Goal: Navigation & Orientation: Find specific page/section

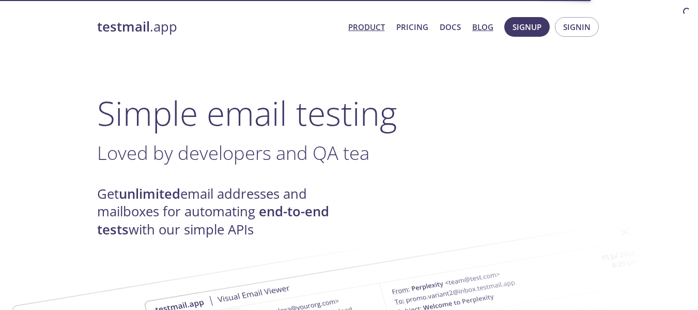
click at [483, 21] on link "Blog" at bounding box center [482, 26] width 21 height 13
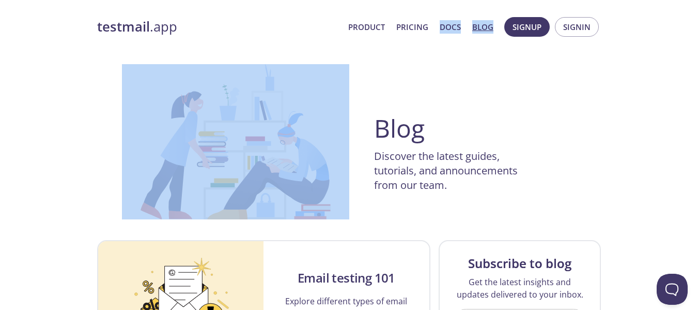
drag, startPoint x: 167, startPoint y: 44, endPoint x: 431, endPoint y: 27, distance: 264.2
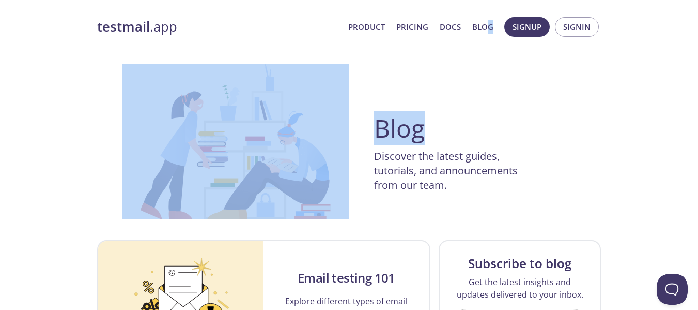
drag, startPoint x: 442, startPoint y: 81, endPoint x: 485, endPoint y: 29, distance: 67.2
click at [485, 29] on link "Blog" at bounding box center [482, 26] width 21 height 13
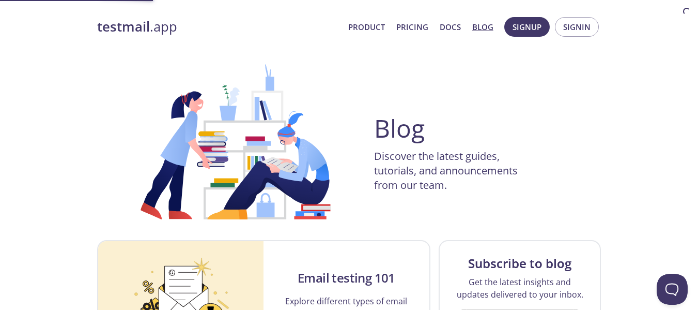
click at [496, 83] on div "Blog Discover the latest guides, tutorials, and announcements from our team." at bounding box center [349, 141] width 455 height 155
click at [480, 24] on link "Blog" at bounding box center [482, 26] width 21 height 13
click at [477, 26] on link "Blog" at bounding box center [482, 26] width 21 height 13
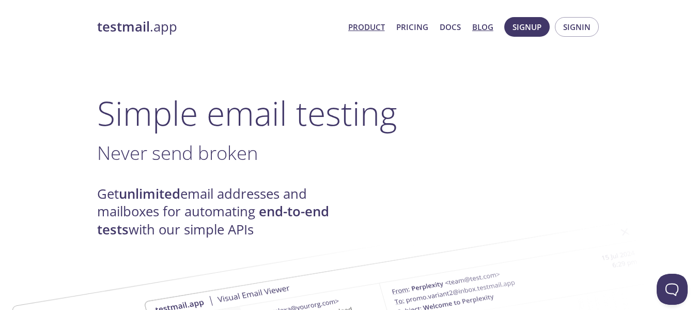
click at [481, 30] on link "Blog" at bounding box center [482, 26] width 21 height 13
